Goal: Task Accomplishment & Management: Manage account settings

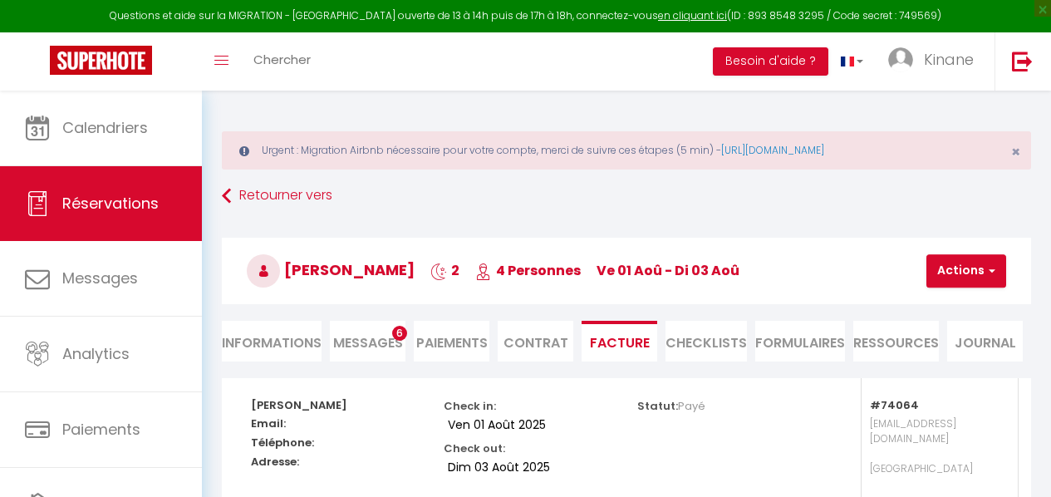
select select "service charge"
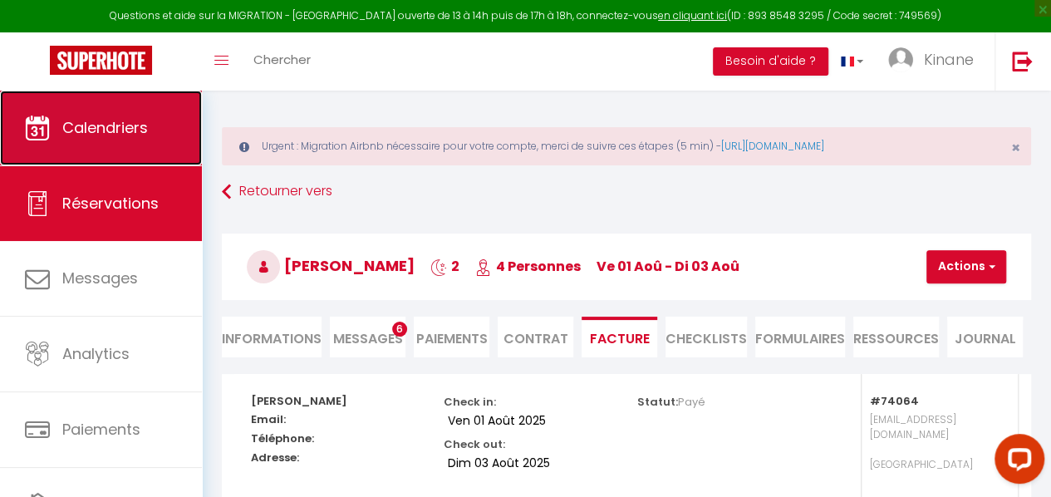
click at [70, 142] on link "Calendriers" at bounding box center [101, 128] width 202 height 75
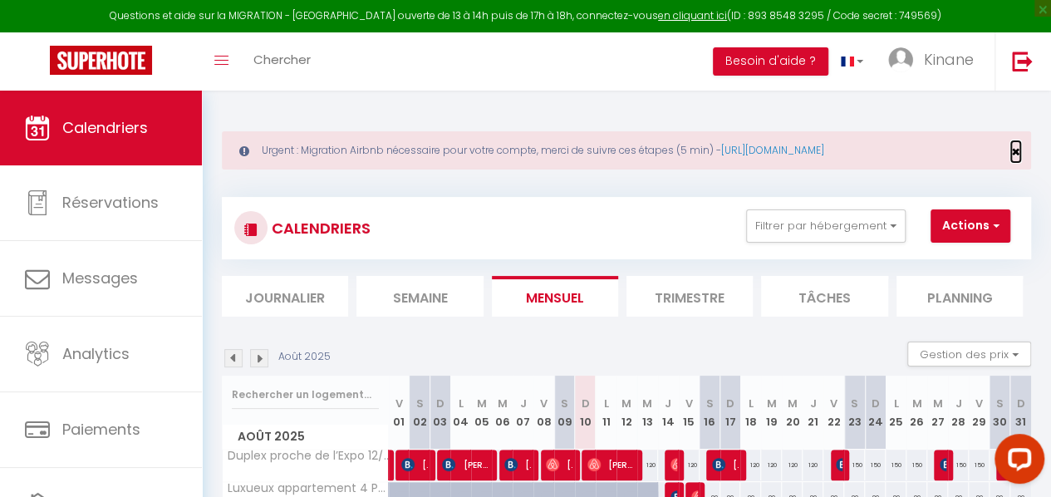
click at [1014, 155] on span "×" at bounding box center [1015, 151] width 9 height 21
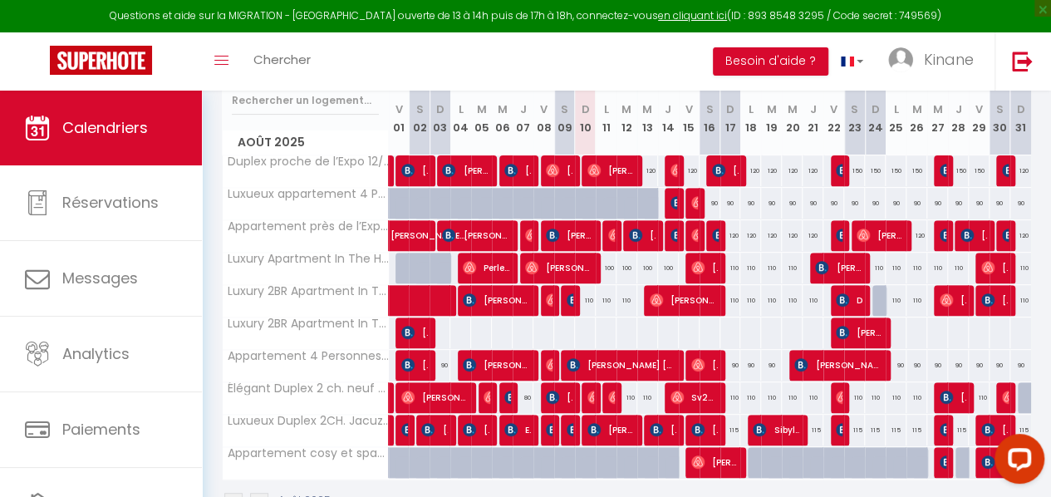
scroll to position [283, 0]
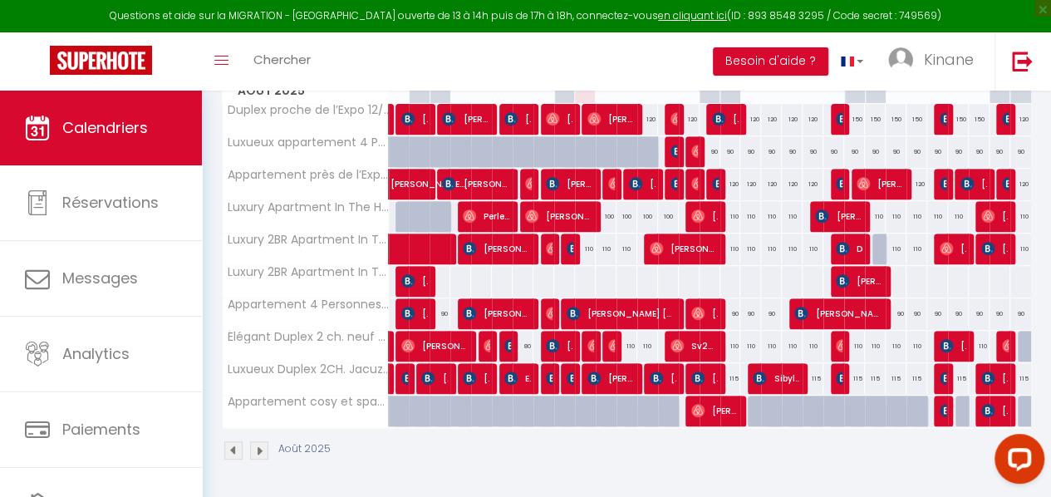
click at [622, 333] on div "110" at bounding box center [627, 346] width 21 height 31
type input "110"
type input "[DATE] Août 2025"
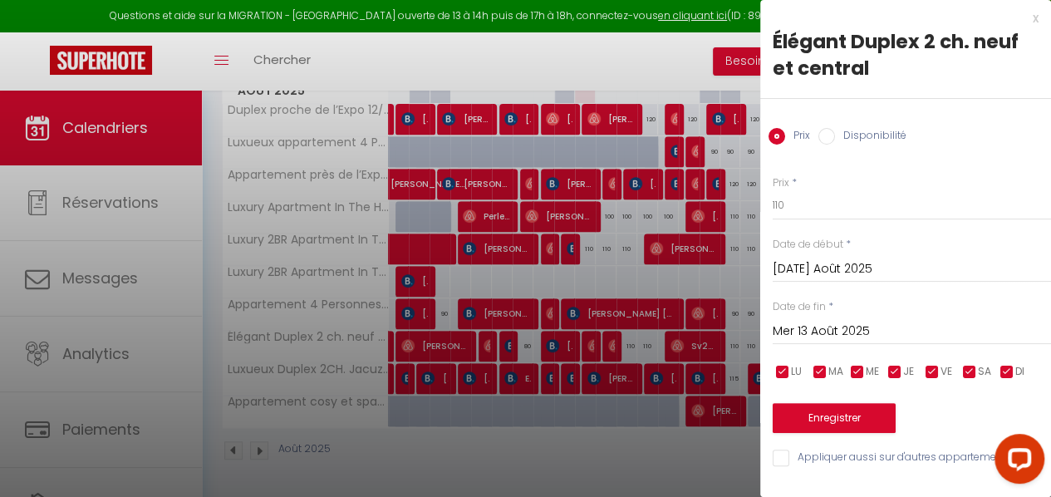
click at [877, 325] on input "Mer 13 Août 2025" at bounding box center [912, 332] width 278 height 22
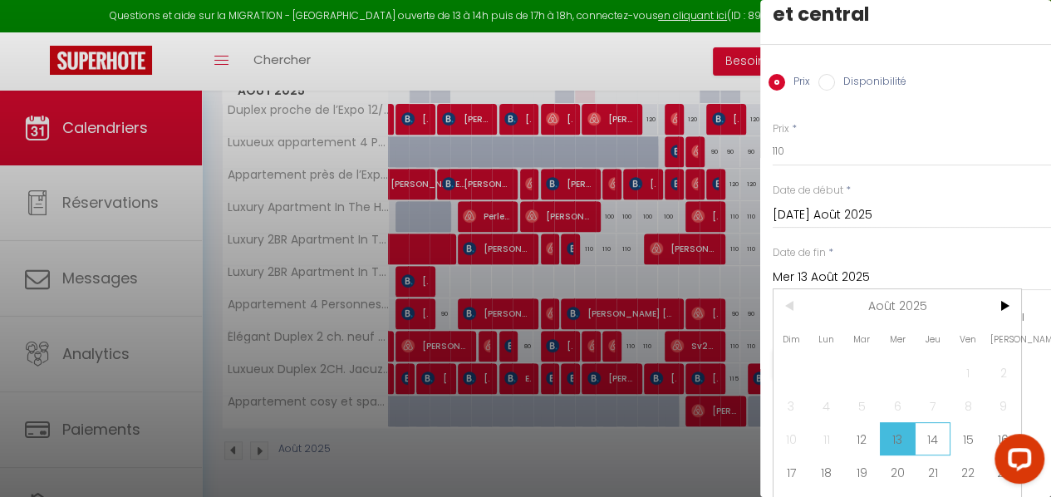
scroll to position [125, 0]
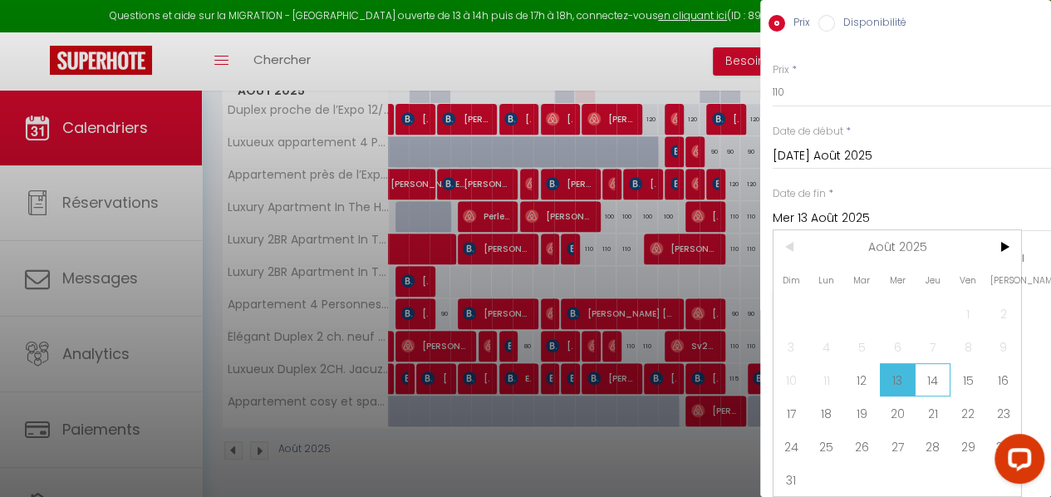
click at [945, 365] on span "14" at bounding box center [933, 379] width 36 height 33
type input "[DEMOGRAPHIC_DATA] 14 Août 2025"
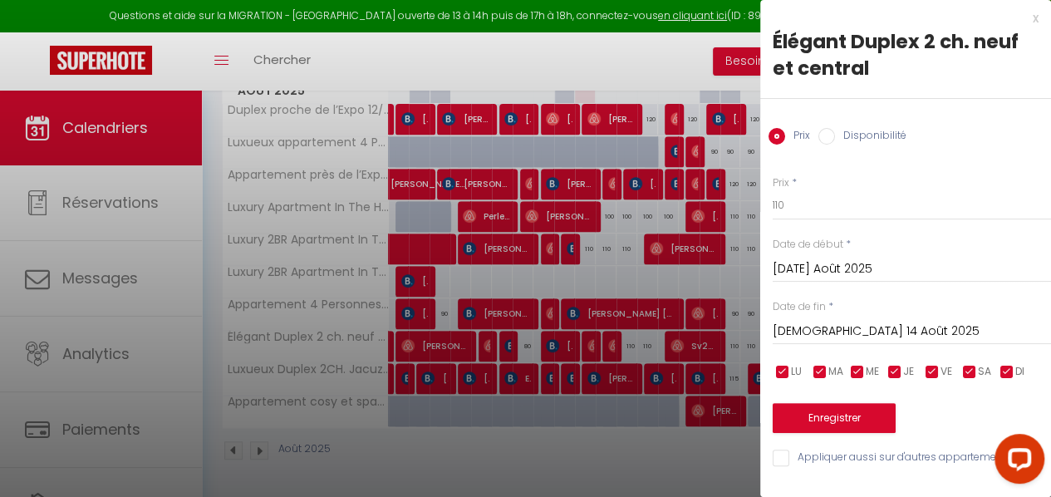
scroll to position [0, 0]
click at [804, 203] on input "110" at bounding box center [912, 205] width 278 height 30
type input "100"
click at [839, 411] on button "Enregistrer" at bounding box center [834, 418] width 123 height 30
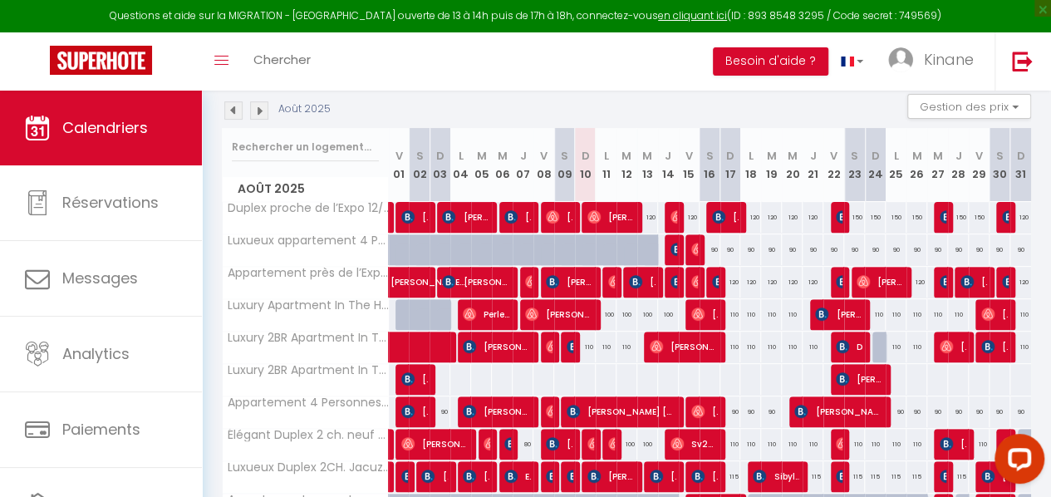
scroll to position [117, 0]
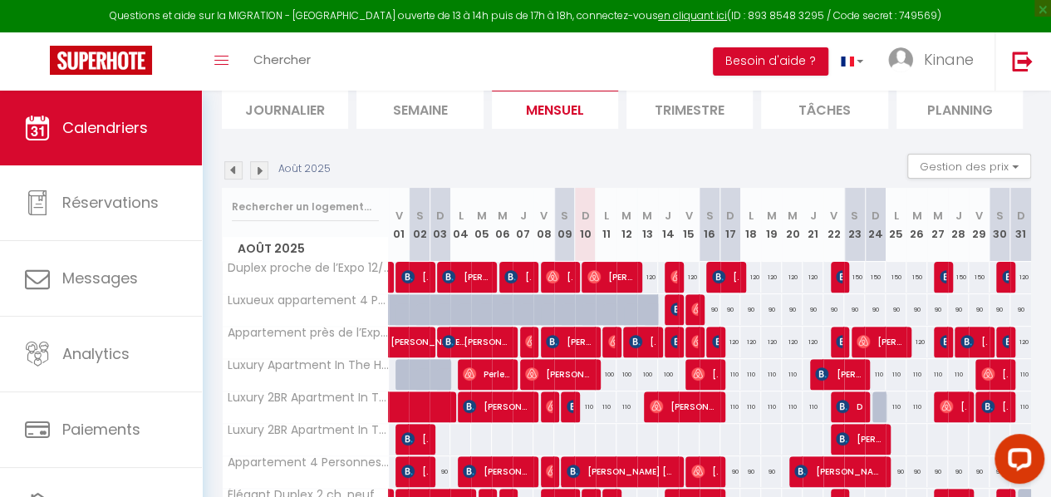
click at [642, 272] on div "120" at bounding box center [647, 277] width 21 height 31
type input "120"
type input "Mer 13 Août 2025"
type input "[DEMOGRAPHIC_DATA] 14 Août 2025"
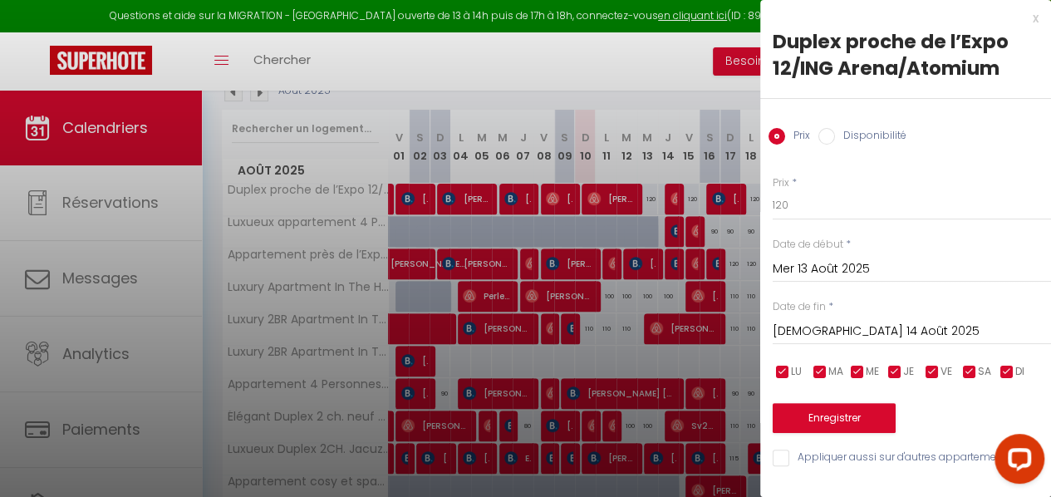
scroll to position [200, 0]
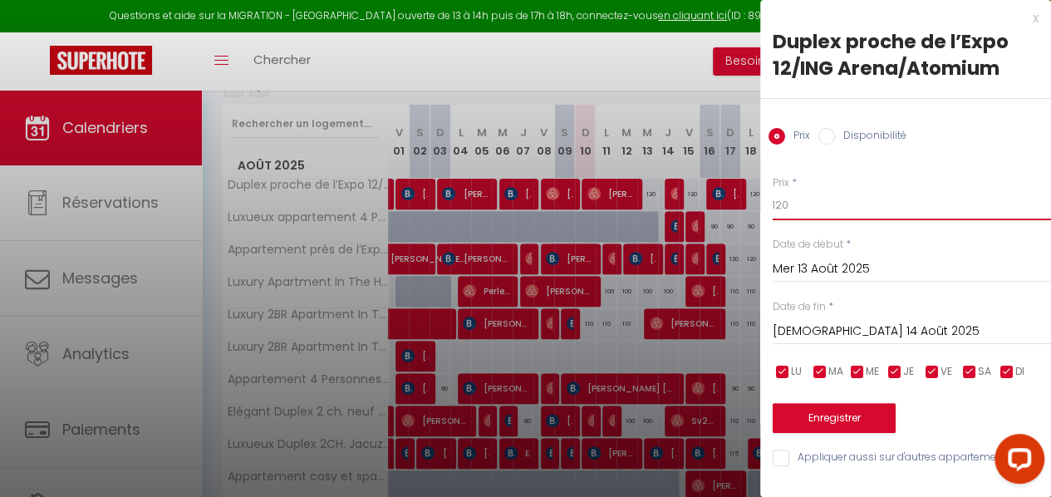
click at [806, 213] on input "120" at bounding box center [912, 205] width 278 height 30
type input "100"
click at [844, 415] on button "Enregistrer" at bounding box center [834, 418] width 123 height 30
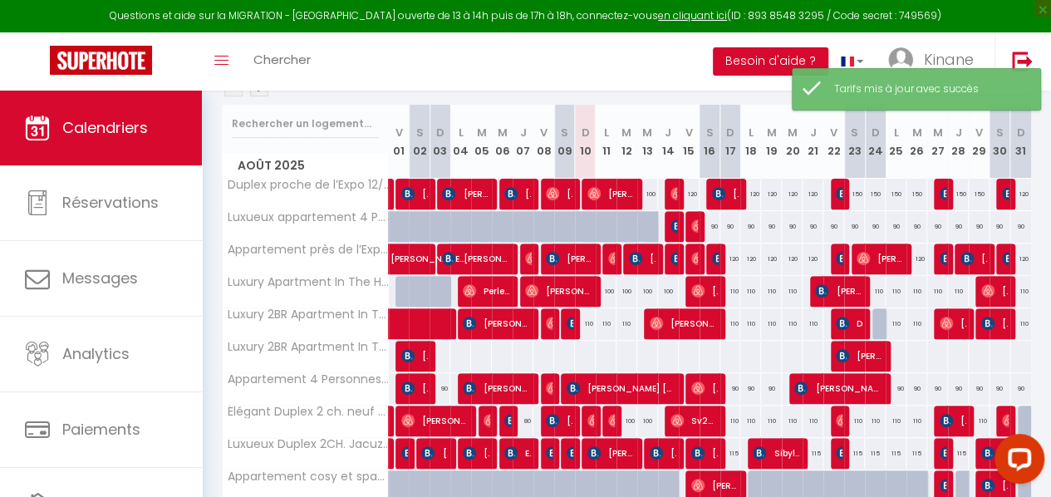
click at [682, 185] on div "120" at bounding box center [689, 194] width 21 height 31
type input "120"
type input "Ven 15 Août 2025"
type input "[PERSON_NAME] 16 Août 2025"
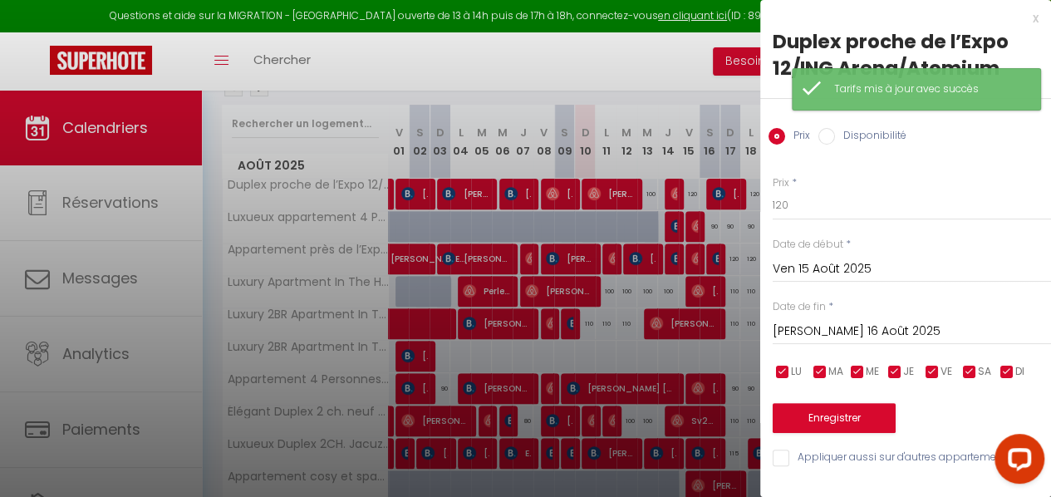
click at [1035, 14] on div "x" at bounding box center [899, 18] width 278 height 20
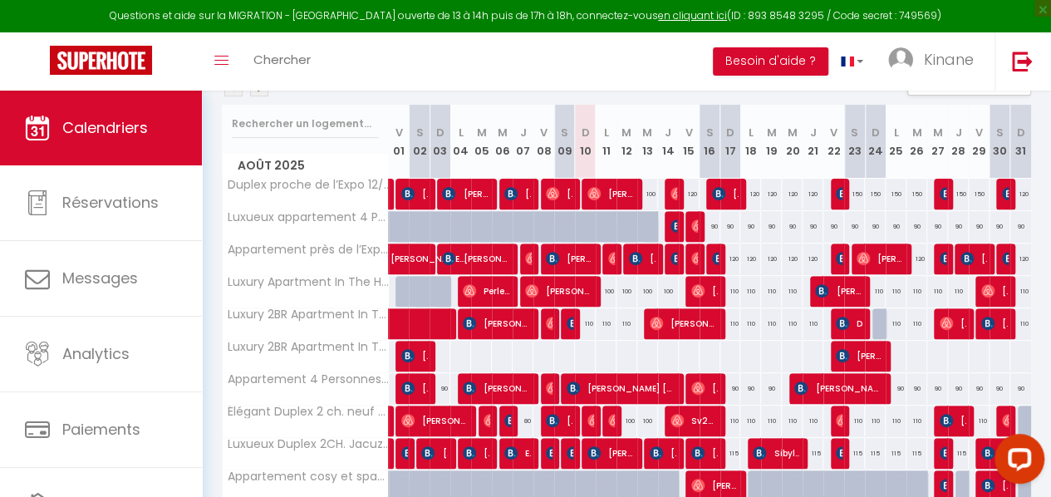
click at [687, 192] on div "120" at bounding box center [689, 194] width 21 height 31
type input "120"
type input "Ven 15 Août 2025"
type input "[PERSON_NAME] 16 Août 2025"
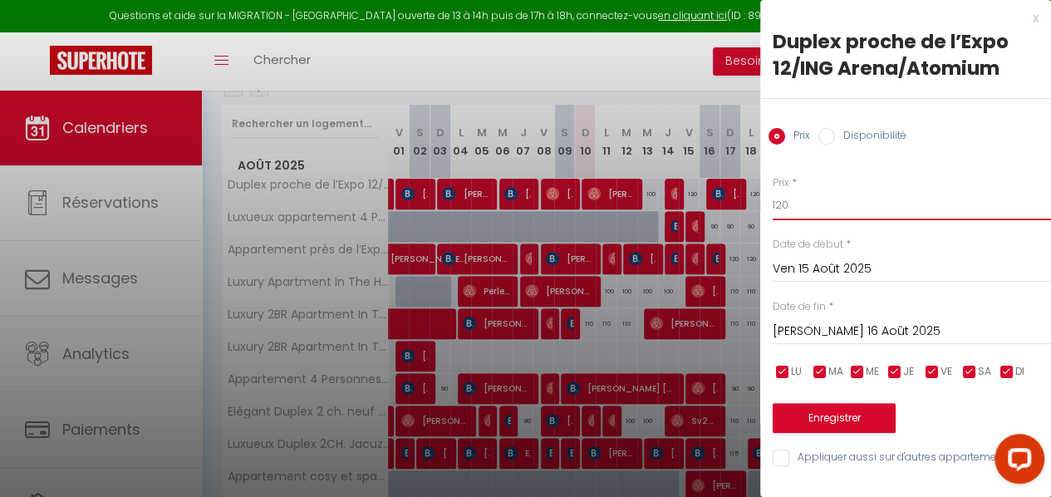
click at [834, 207] on input "120" at bounding box center [912, 205] width 278 height 30
type input "100"
click at [855, 406] on button "Enregistrer" at bounding box center [834, 418] width 123 height 30
